Goal: Transaction & Acquisition: Purchase product/service

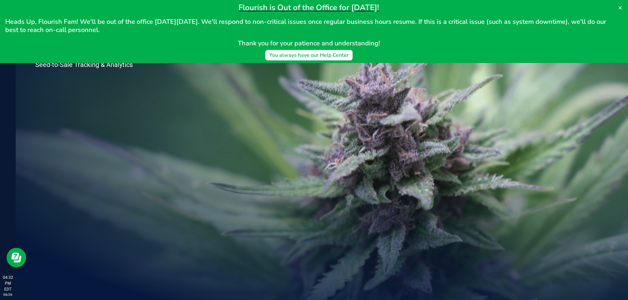
click at [12, 34] on span "Heads Up, Flourish Fam! We'll be out of the office [DATE][DATE]. We'll respond …" at bounding box center [306, 25] width 602 height 17
click at [145, 132] on div "Welcome to Flourish Software Seed-to-Sale Tracking & Analytics" at bounding box center [97, 158] width 163 height 285
click at [617, 6] on button at bounding box center [620, 8] width 10 height 10
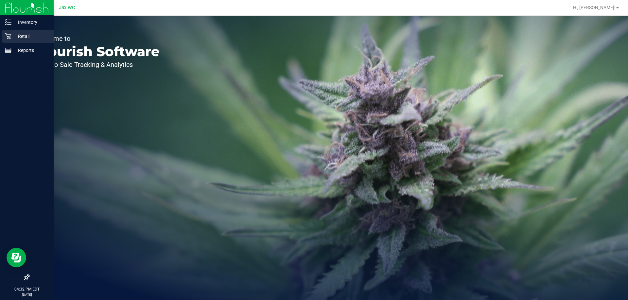
click at [9, 35] on icon at bounding box center [8, 36] width 7 height 7
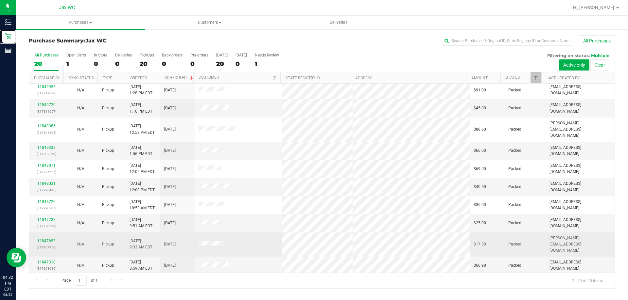
scroll to position [173, 0]
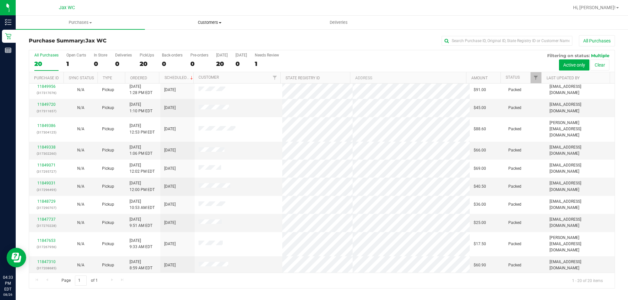
click at [210, 22] on span "Customers" at bounding box center [209, 23] width 128 height 6
click at [192, 36] on li "All customers" at bounding box center [209, 40] width 129 height 8
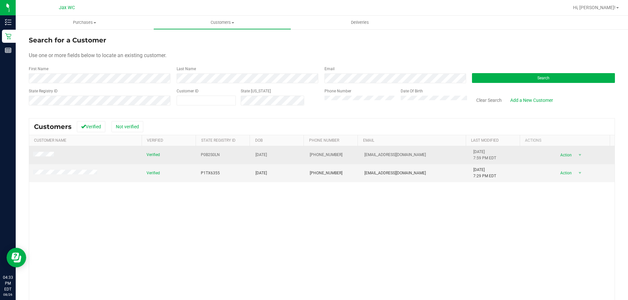
click at [56, 156] on td at bounding box center [85, 155] width 113 height 18
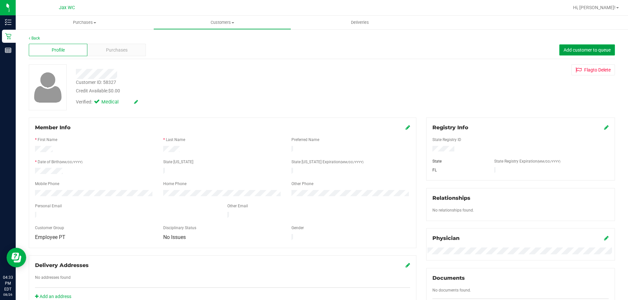
click at [588, 53] on button "Add customer to queue" at bounding box center [587, 49] width 56 height 11
click at [116, 44] on div "Purchases" at bounding box center [116, 50] width 59 height 12
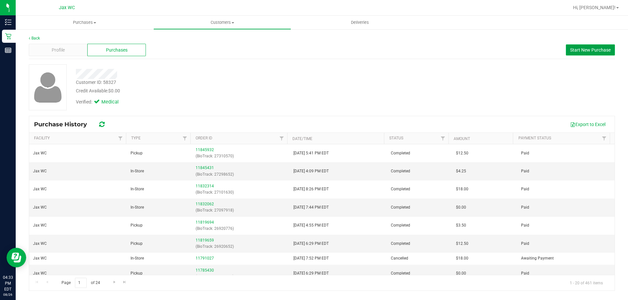
click at [583, 50] on span "Start New Purchase" at bounding box center [590, 49] width 41 height 5
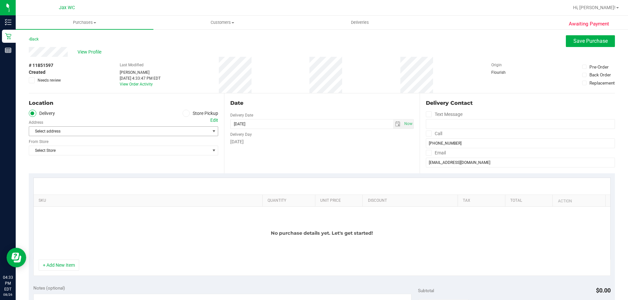
drag, startPoint x: 100, startPoint y: 130, endPoint x: 98, endPoint y: 133, distance: 3.9
click at [99, 131] on span "Select address" at bounding box center [115, 131] width 172 height 9
click at [185, 113] on icon at bounding box center [186, 113] width 4 height 0
click at [0, 0] on input "Store Pickup" at bounding box center [0, 0] width 0 height 0
click at [135, 132] on span "Select Store" at bounding box center [119, 131] width 180 height 9
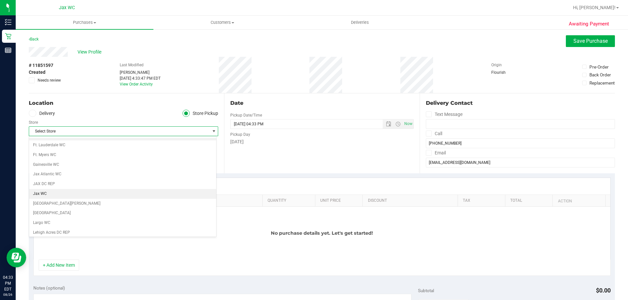
scroll to position [131, 0]
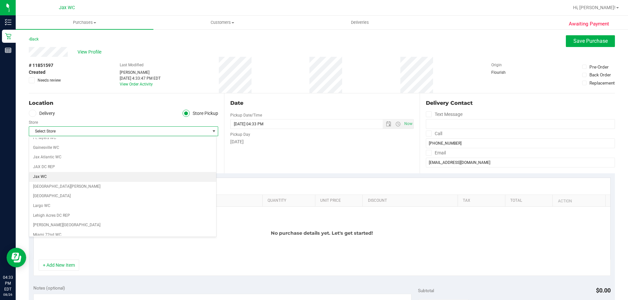
click at [103, 177] on li "Jax WC" at bounding box center [122, 177] width 187 height 10
click at [59, 266] on button "+ Add New Item" at bounding box center [59, 265] width 41 height 11
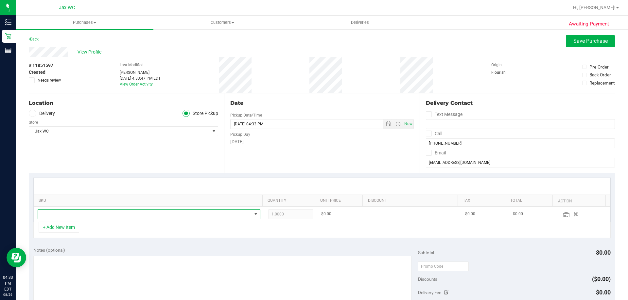
click at [111, 214] on span "NO DATA FOUND" at bounding box center [145, 214] width 214 height 9
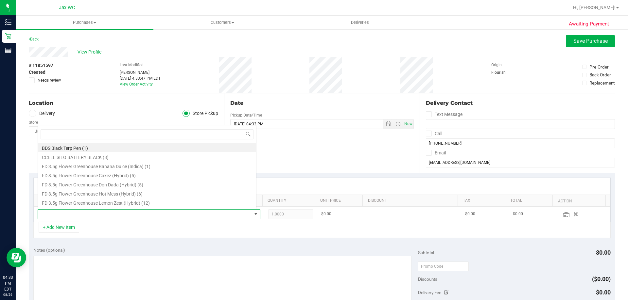
scroll to position [10, 217]
type input "chew"
click at [147, 155] on li "HT 5mg Tangerine Chews (THC) 20ct (8)" at bounding box center [147, 156] width 218 height 9
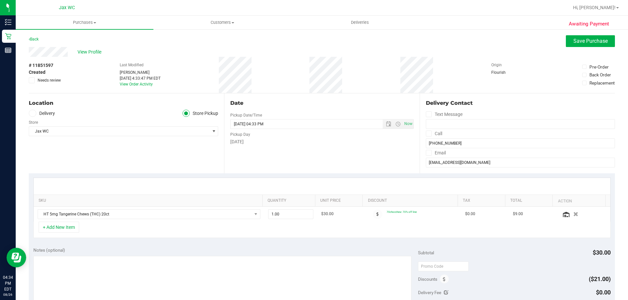
click at [279, 224] on div "+ Add New Item" at bounding box center [321, 230] width 577 height 16
drag, startPoint x: 279, startPoint y: 213, endPoint x: 250, endPoint y: 214, distance: 28.5
click at [250, 214] on tr "HT 5mg Tangerine Chews (THC) 20ct 1.00 1 $30.00 70chocchew: 70% off line $0.00 …" at bounding box center [322, 214] width 576 height 15
type input "2"
type input "2.00"
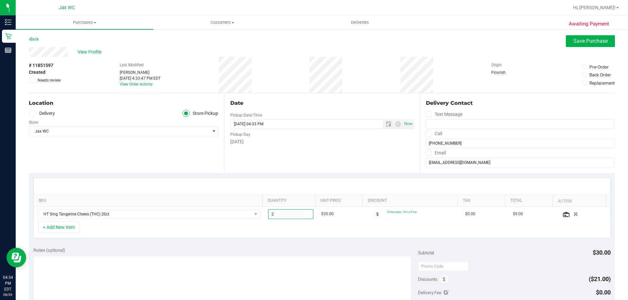
click at [311, 235] on div "+ Add New Item" at bounding box center [321, 230] width 577 height 16
click at [579, 40] on span "Save Purchase" at bounding box center [590, 41] width 34 height 6
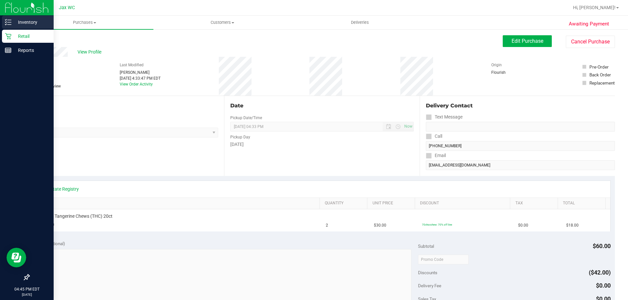
click at [31, 21] on p "Inventory" at bounding box center [30, 22] width 39 height 8
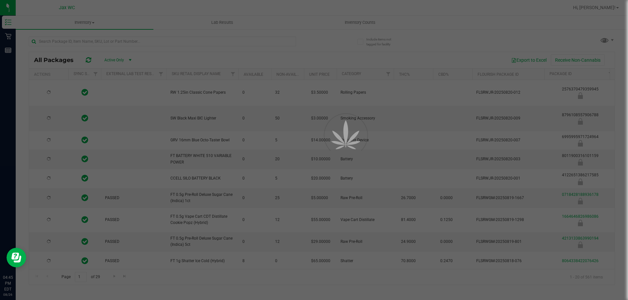
click at [99, 41] on div at bounding box center [314, 150] width 628 height 300
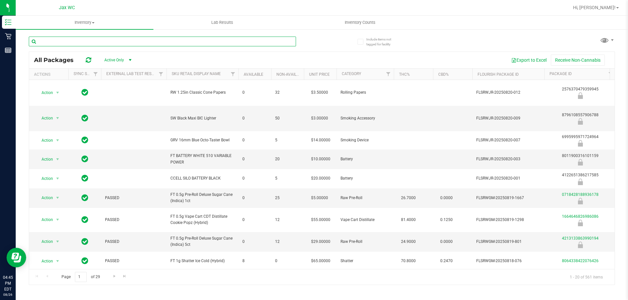
click at [99, 41] on input "text" at bounding box center [162, 42] width 267 height 10
type input "relief"
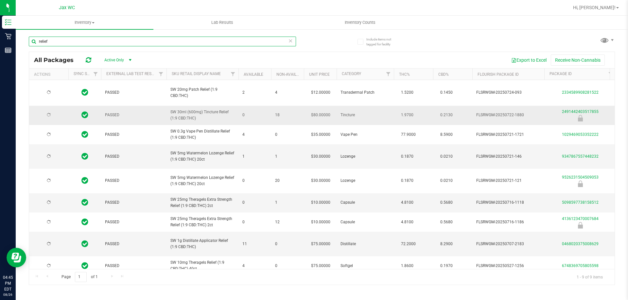
type input "[DATE]"
type input "relief"
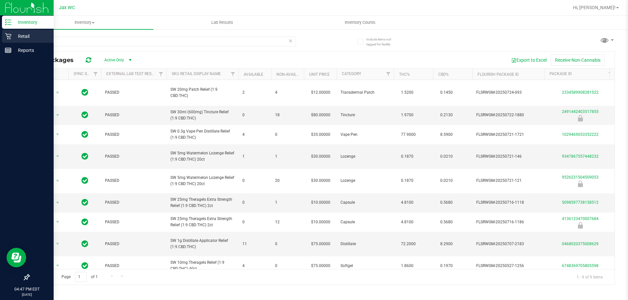
click at [14, 38] on p "Retail" at bounding box center [30, 36] width 39 height 8
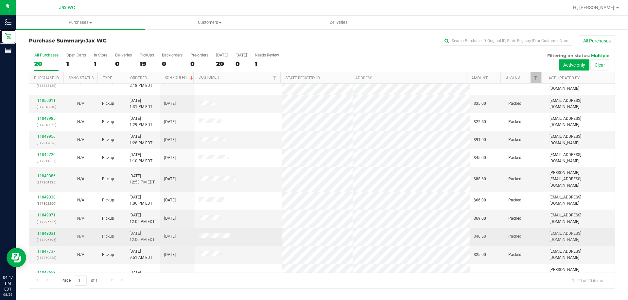
scroll to position [131, 0]
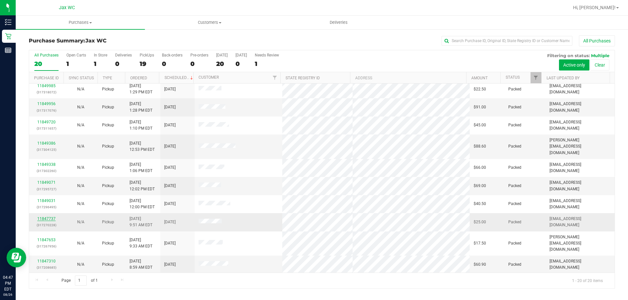
click at [52, 217] on link "11847737" at bounding box center [46, 219] width 18 height 5
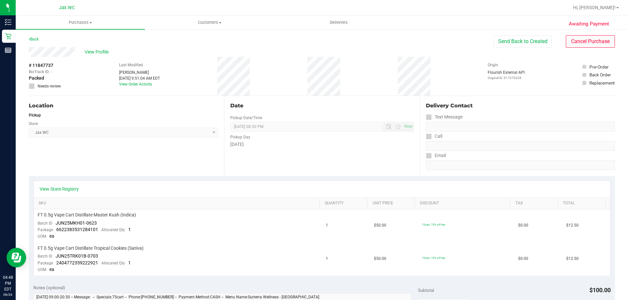
drag, startPoint x: 579, startPoint y: 42, endPoint x: 576, endPoint y: 47, distance: 6.0
drag, startPoint x: 576, startPoint y: 47, endPoint x: 517, endPoint y: 41, distance: 59.8
click at [517, 41] on button "Send Back to Created" at bounding box center [523, 41] width 58 height 12
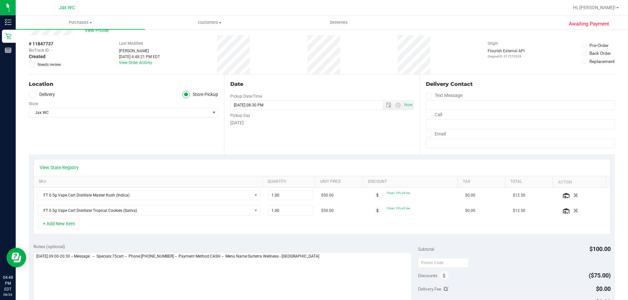
scroll to position [33, 0]
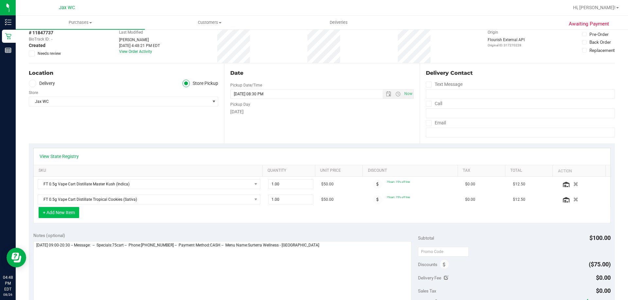
click at [69, 215] on button "+ Add New Item" at bounding box center [59, 212] width 41 height 11
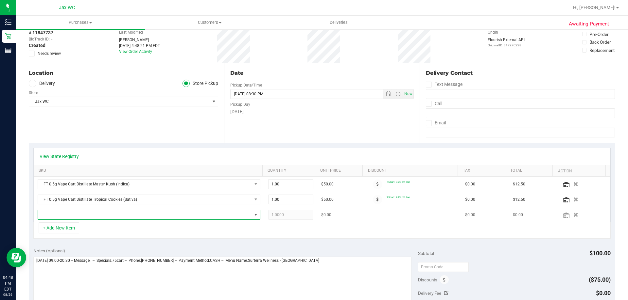
click at [190, 216] on span "NO DATA FOUND" at bounding box center [145, 215] width 214 height 9
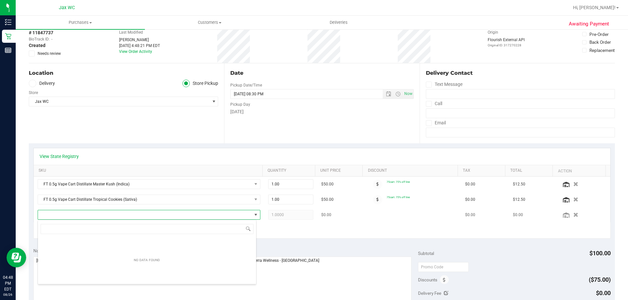
scroll to position [10, 217]
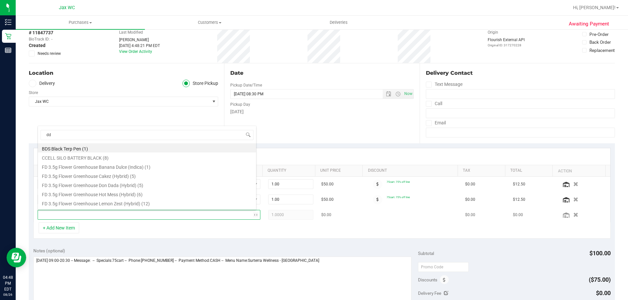
type input "dda"
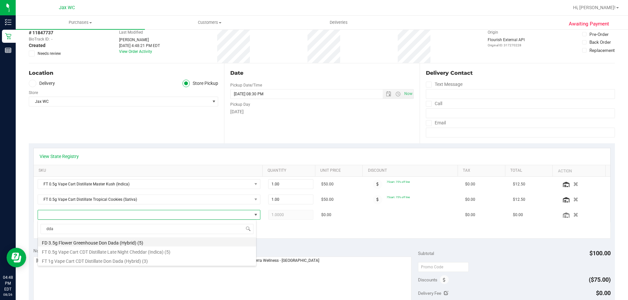
click at [148, 241] on li "FD 3.5g Flower Greenhouse Don Dada (Hybrid) (5)" at bounding box center [147, 242] width 218 height 9
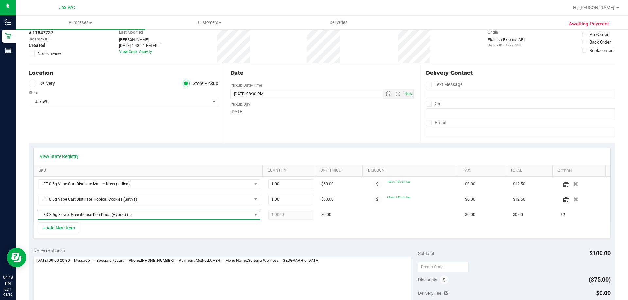
click at [216, 231] on div "+ Add New Item" at bounding box center [321, 231] width 577 height 16
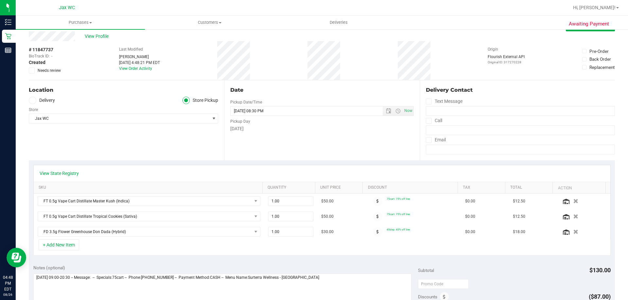
scroll to position [0, 0]
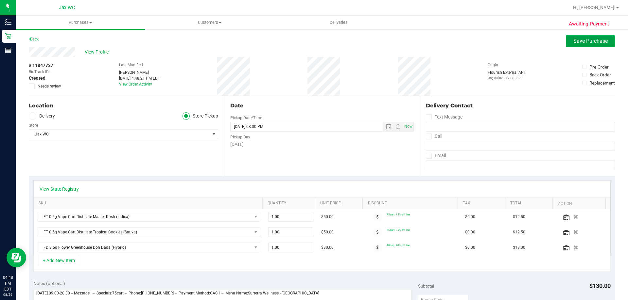
click at [576, 43] on span "Save Purchase" at bounding box center [590, 41] width 34 height 6
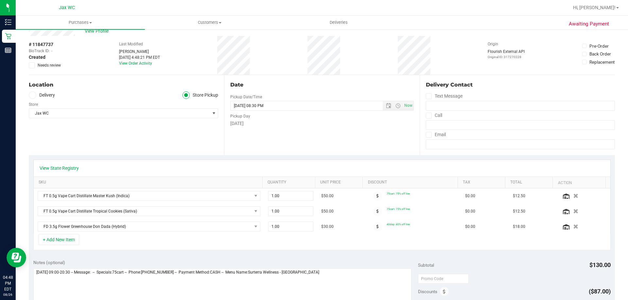
scroll to position [33, 0]
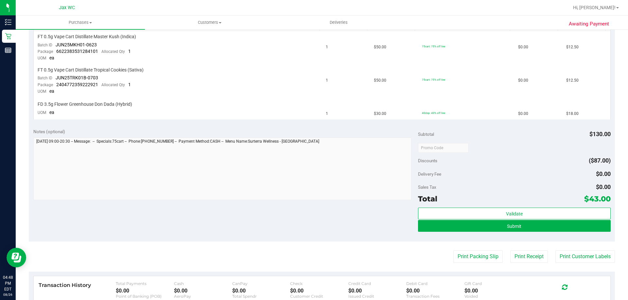
scroll to position [196, 0]
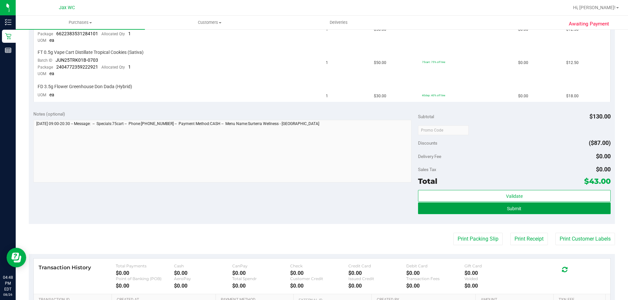
click at [498, 213] on button "Submit" at bounding box center [514, 209] width 192 height 12
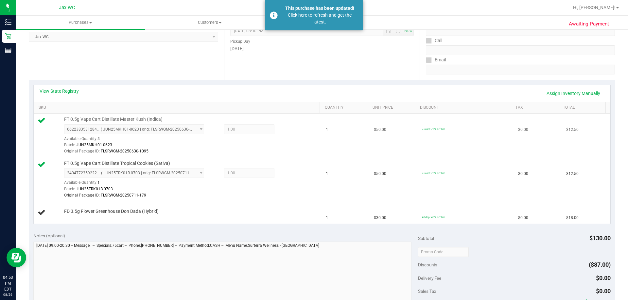
scroll to position [88, 0]
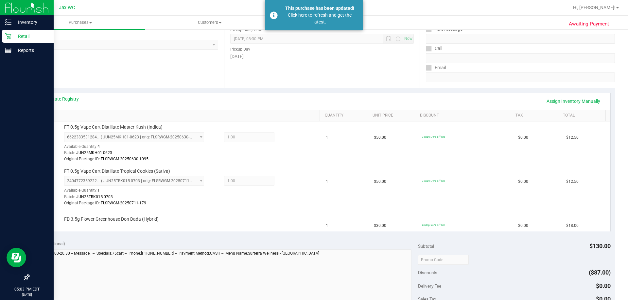
click at [27, 39] on p "Retail" at bounding box center [30, 36] width 39 height 8
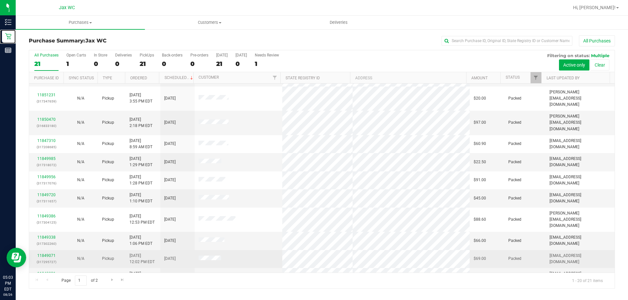
scroll to position [131, 0]
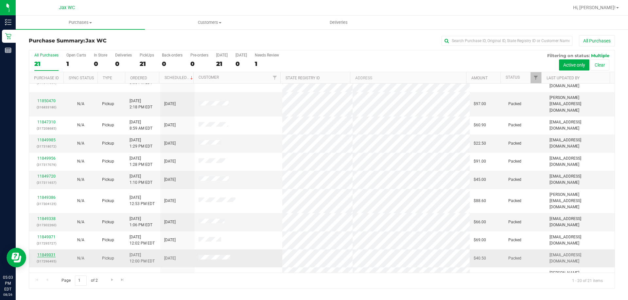
click at [52, 253] on link "11849031" at bounding box center [46, 255] width 18 height 5
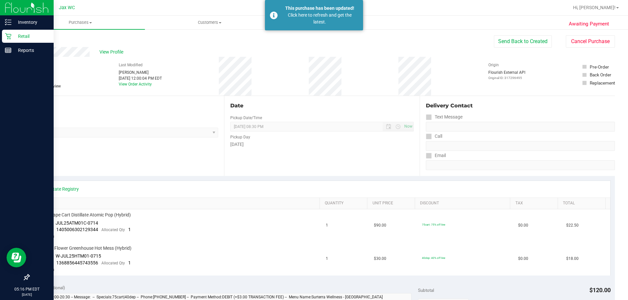
click at [27, 35] on p "Retail" at bounding box center [30, 36] width 39 height 8
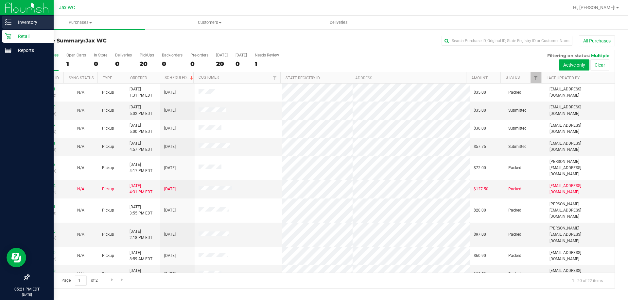
click at [23, 20] on p "Inventory" at bounding box center [30, 22] width 39 height 8
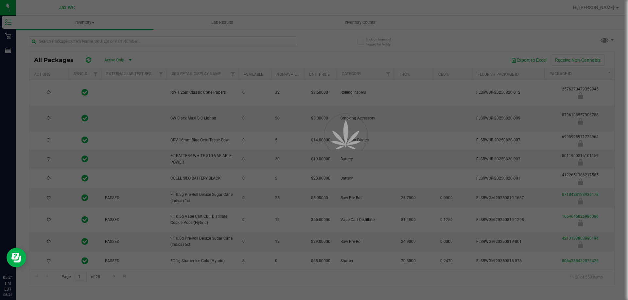
type input "[DATE]"
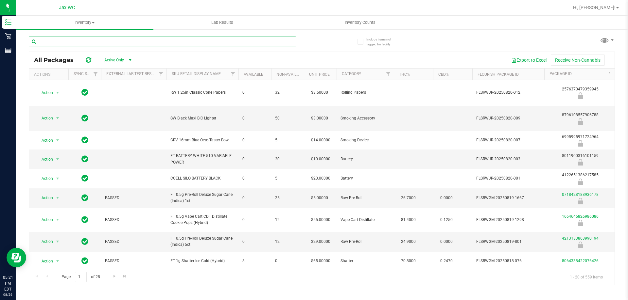
click at [137, 43] on input "text" at bounding box center [162, 42] width 267 height 10
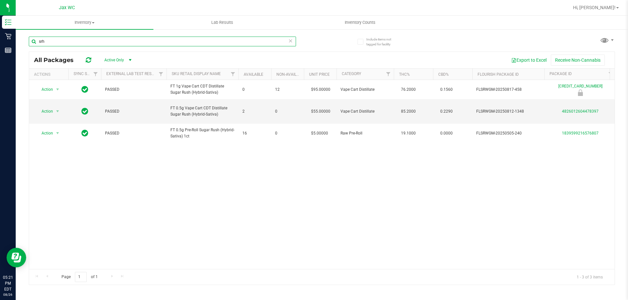
type input "srh"
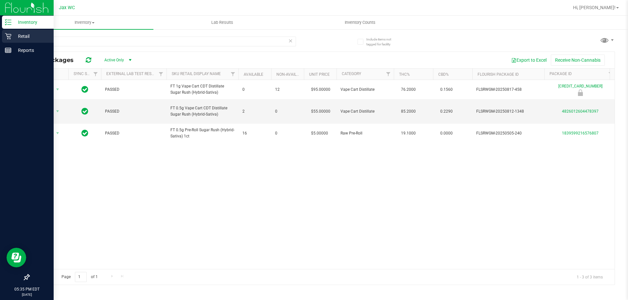
click at [12, 32] on p "Retail" at bounding box center [30, 36] width 39 height 8
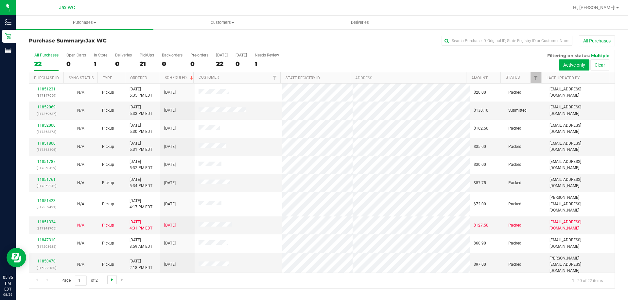
click at [110, 279] on span "Go to the next page" at bounding box center [112, 280] width 5 height 5
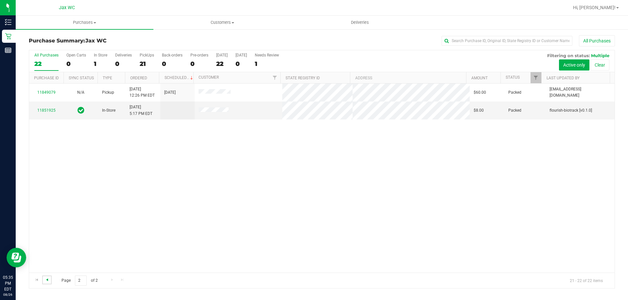
click at [48, 282] on span "Go to the previous page" at bounding box center [46, 280] width 5 height 5
